Goal: Transaction & Acquisition: Purchase product/service

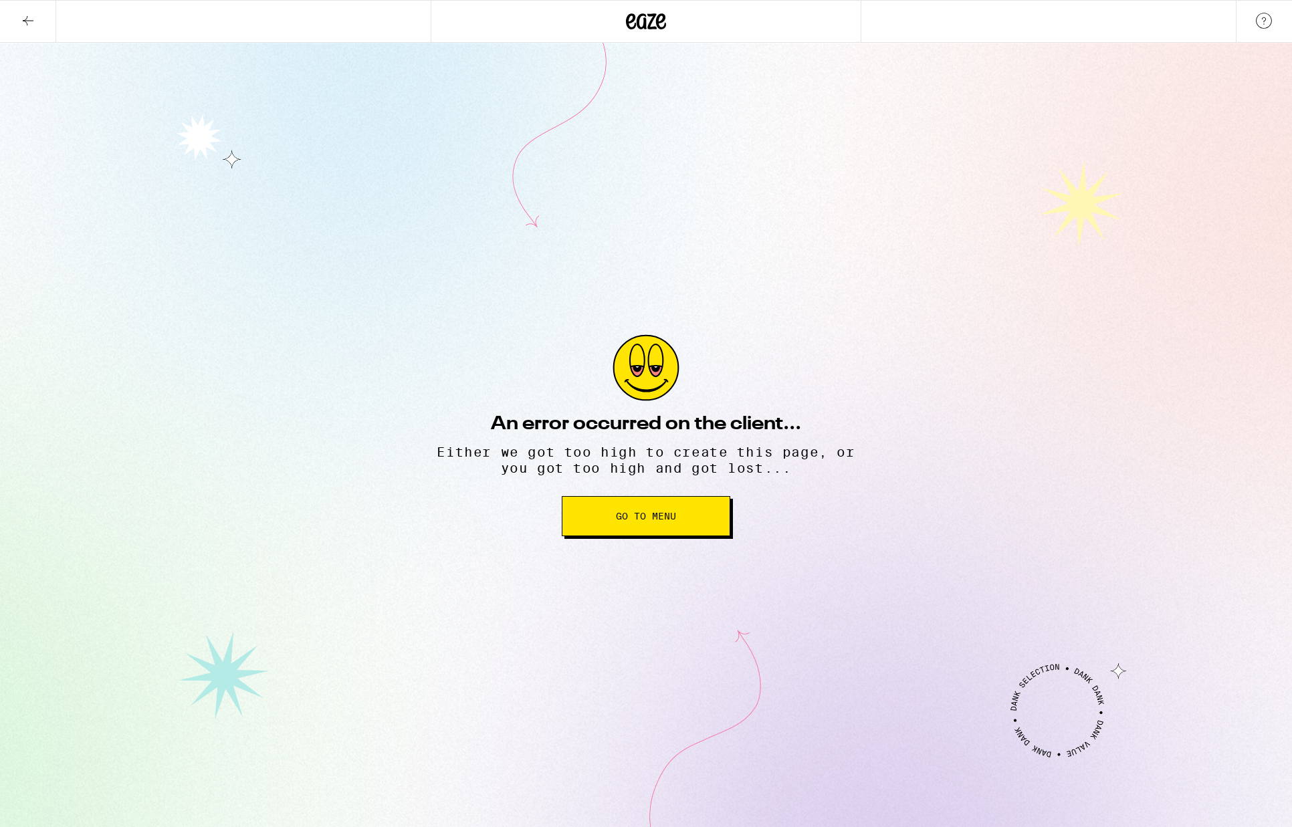
click at [654, 25] on icon at bounding box center [646, 21] width 40 height 24
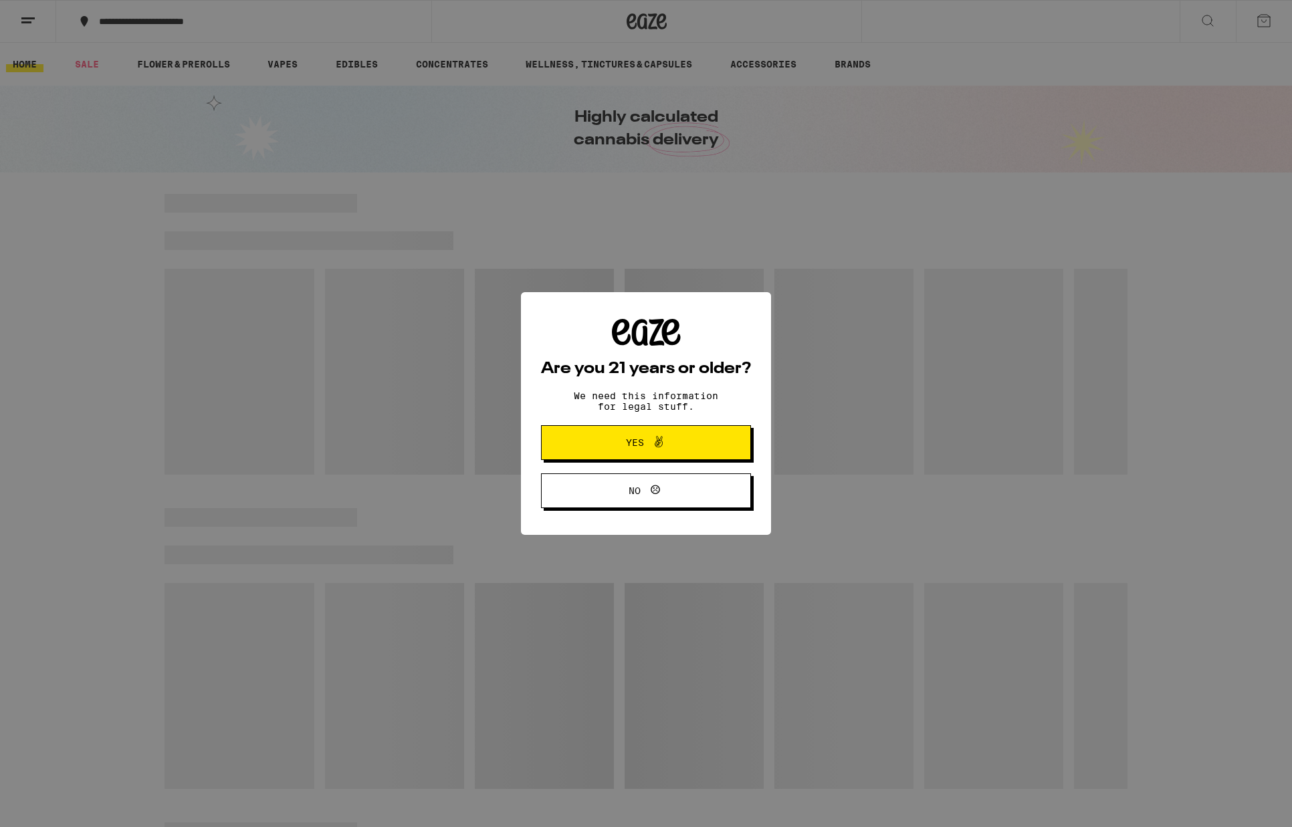
click at [630, 443] on span "Yes" at bounding box center [635, 442] width 18 height 9
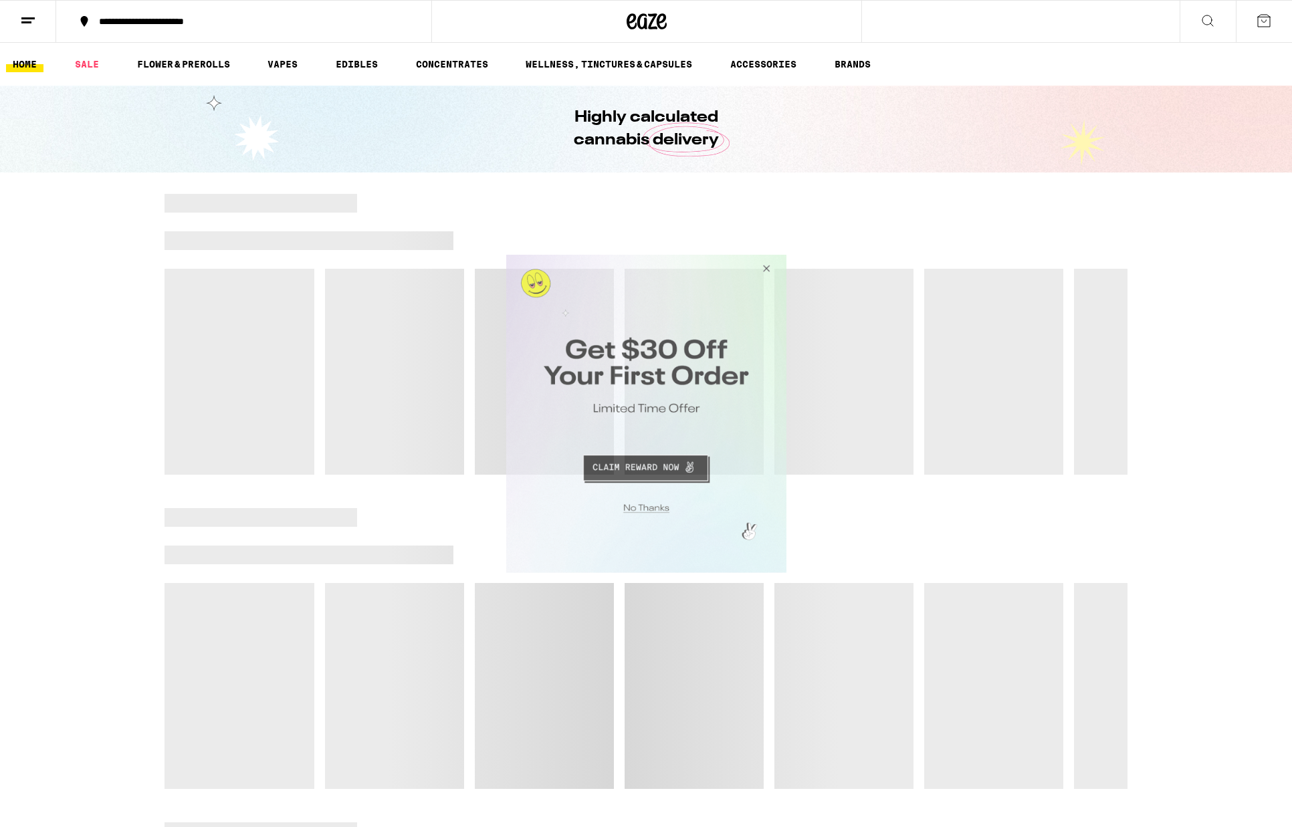
click at [647, 507] on button "Close Modal" at bounding box center [644, 506] width 272 height 21
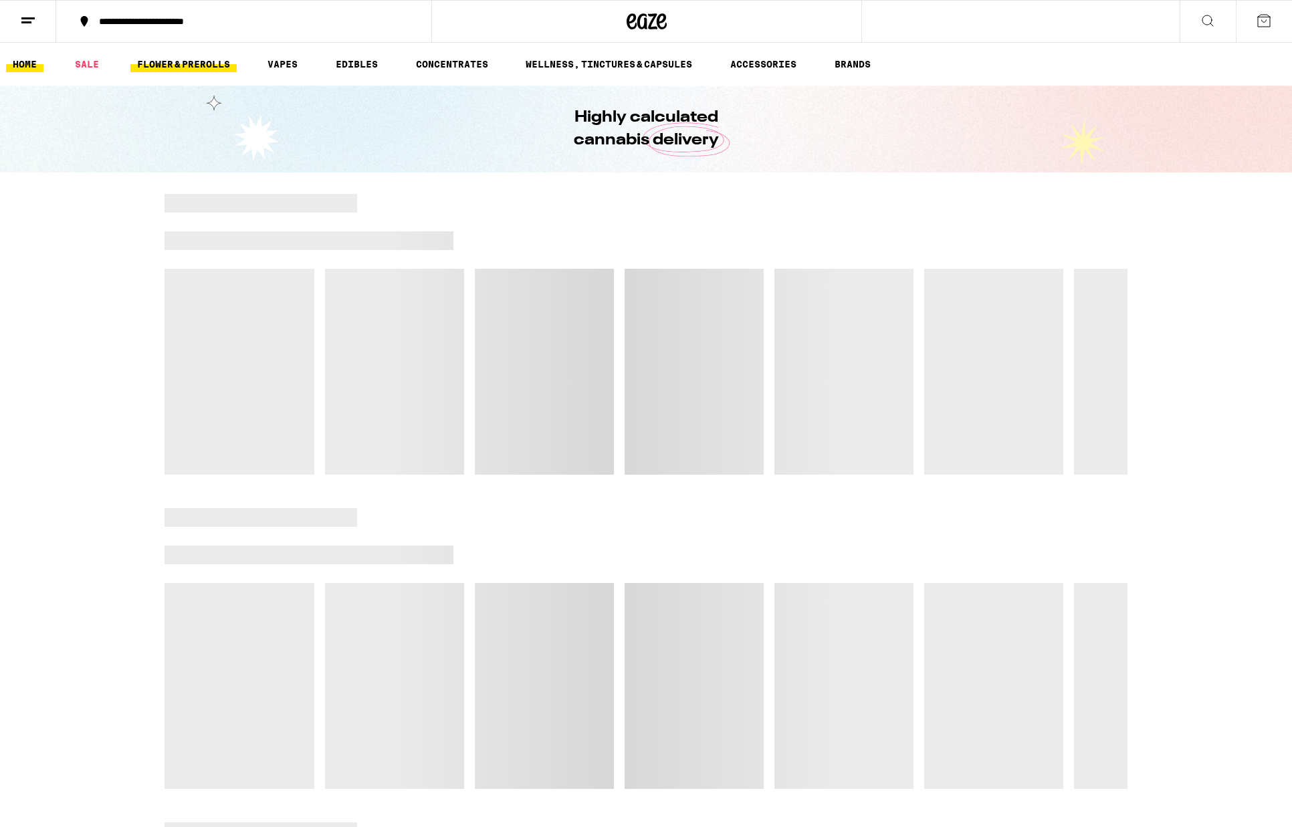
click at [173, 60] on link "FLOWER & PREROLLS" at bounding box center [183, 64] width 106 height 16
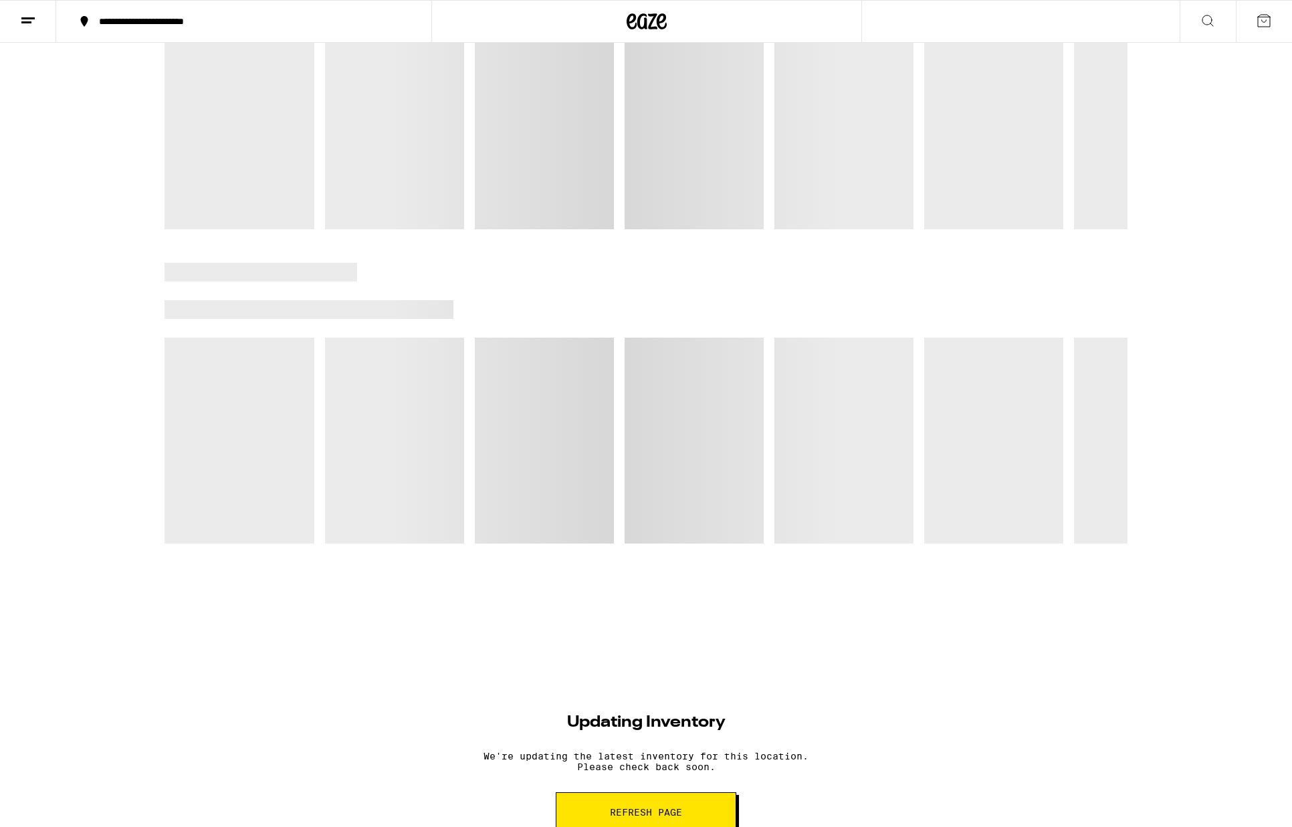
scroll to position [1487, 0]
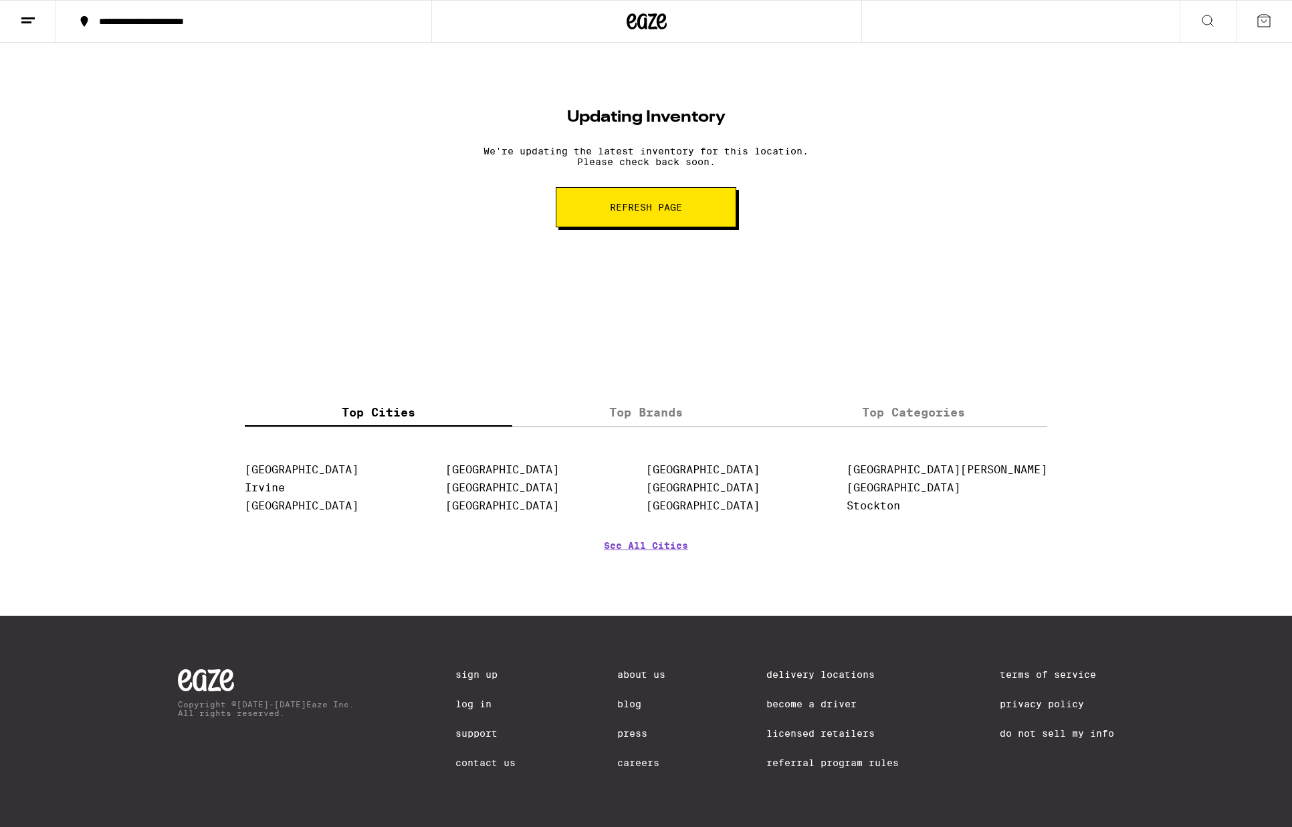
click at [633, 204] on span "Refresh page" at bounding box center [646, 207] width 72 height 9
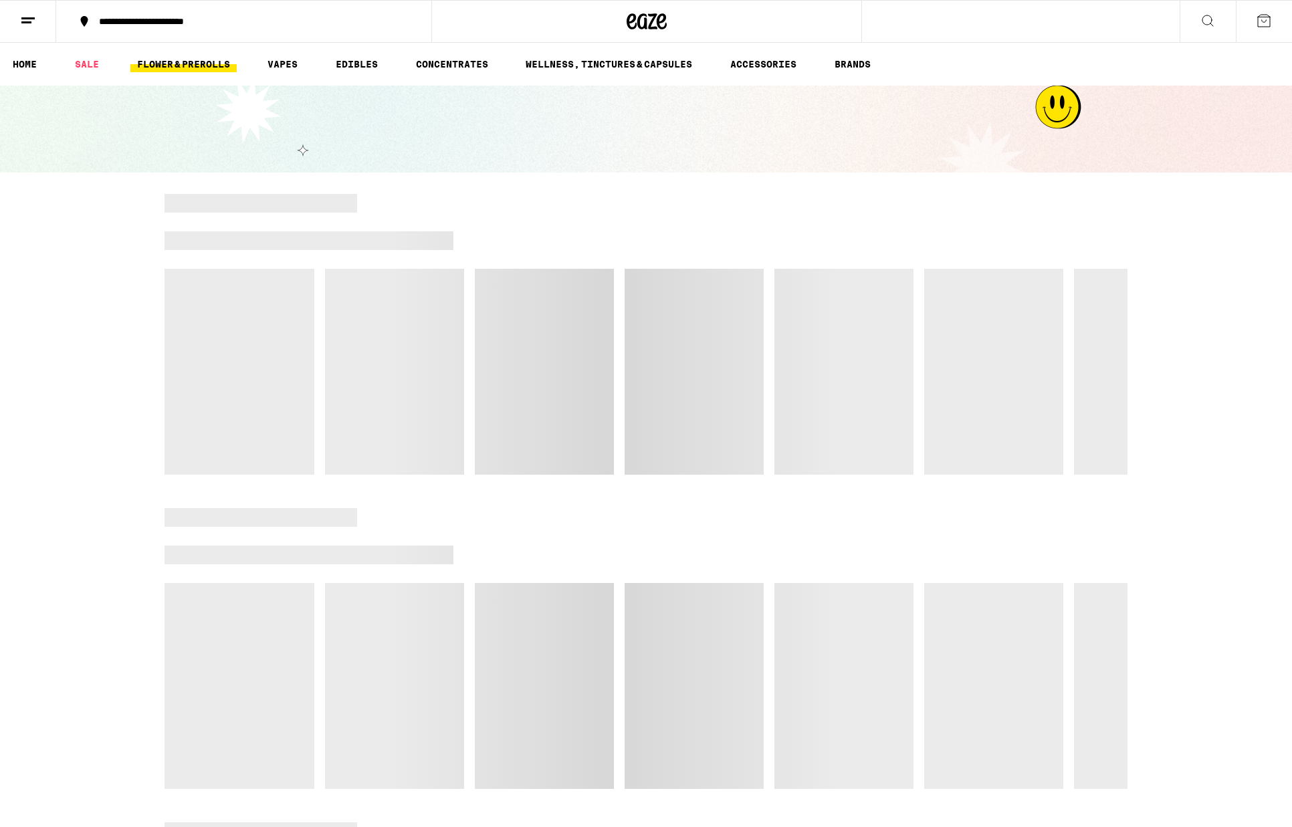
scroll to position [1487, 0]
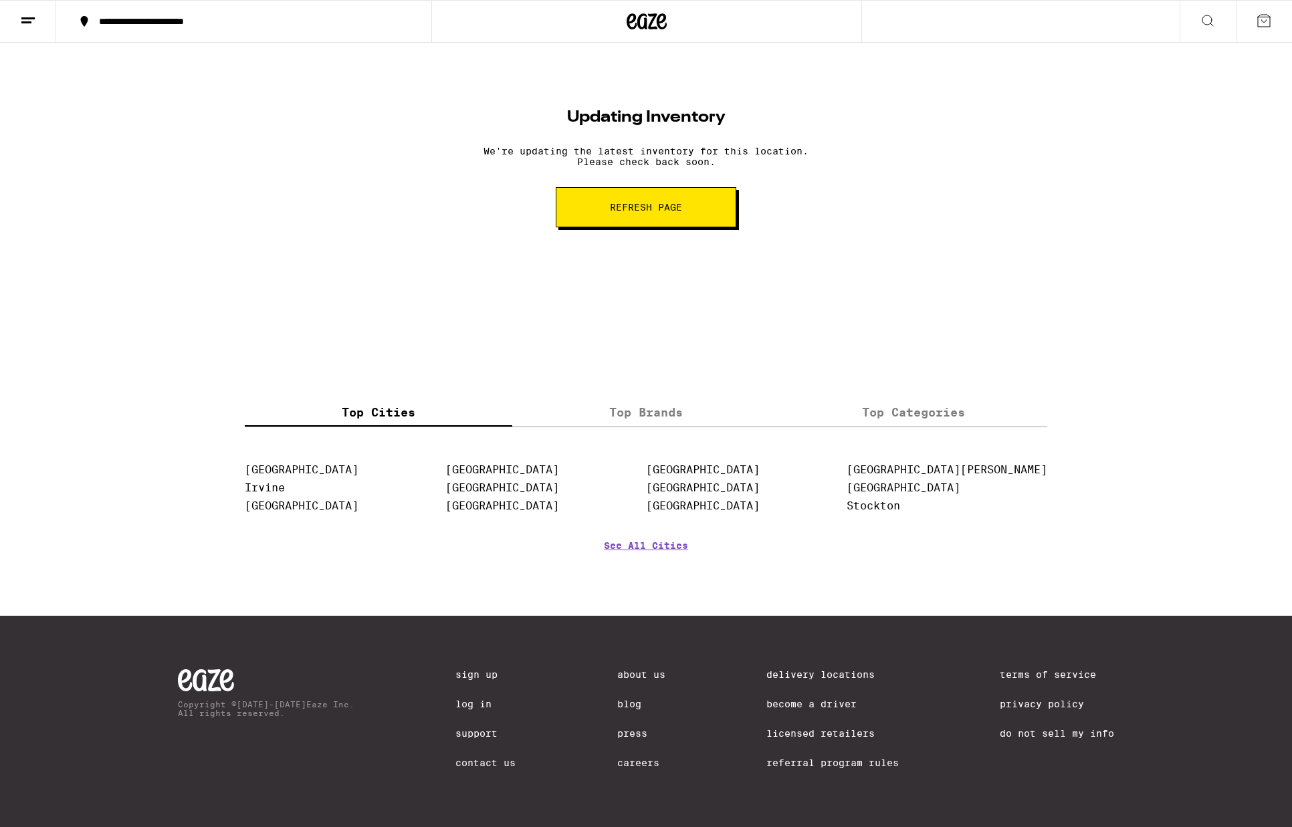
click at [633, 204] on span "Refresh page" at bounding box center [646, 207] width 72 height 9
